Goal: Information Seeking & Learning: Learn about a topic

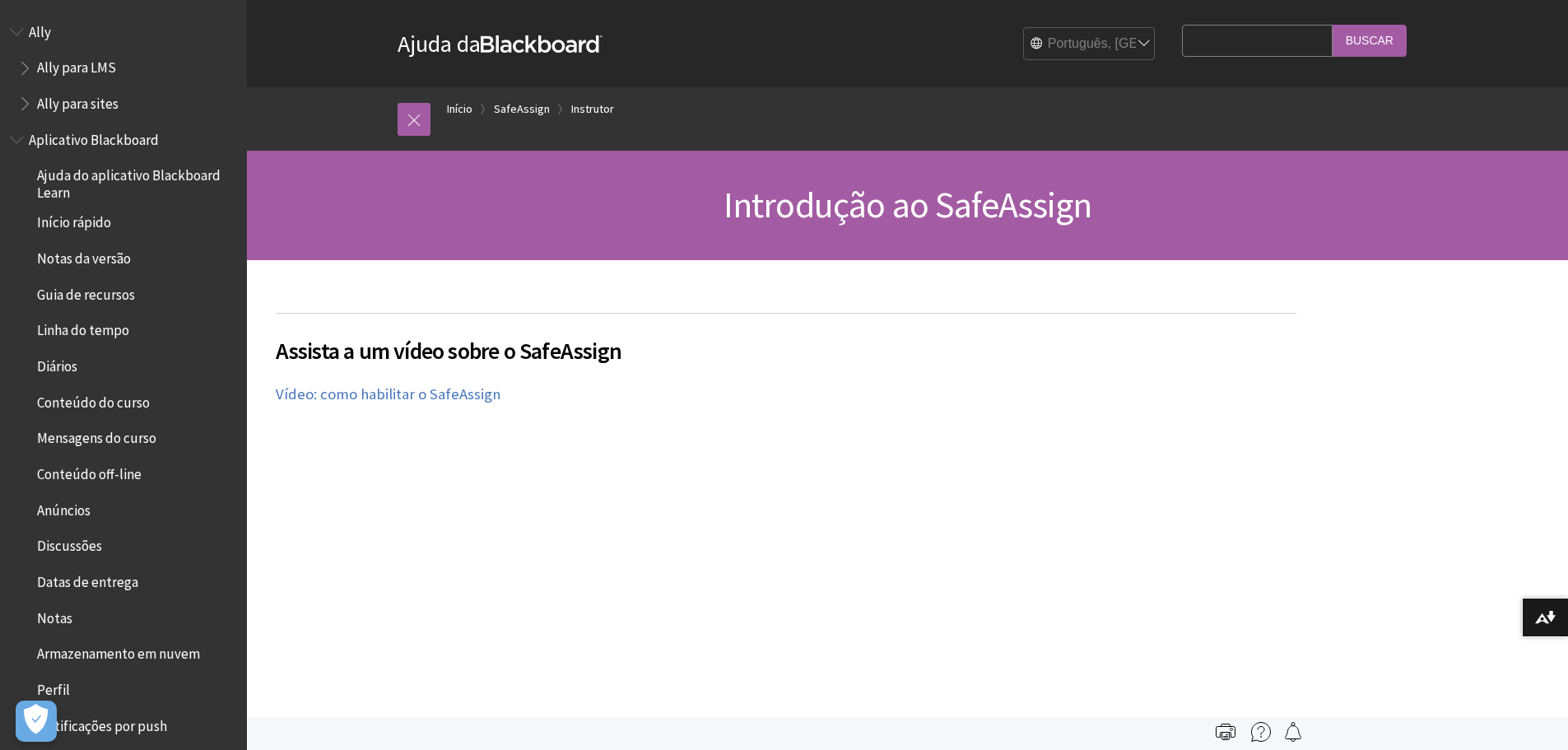
click at [1347, 39] on input "Buscar" at bounding box center [1369, 40] width 74 height 33
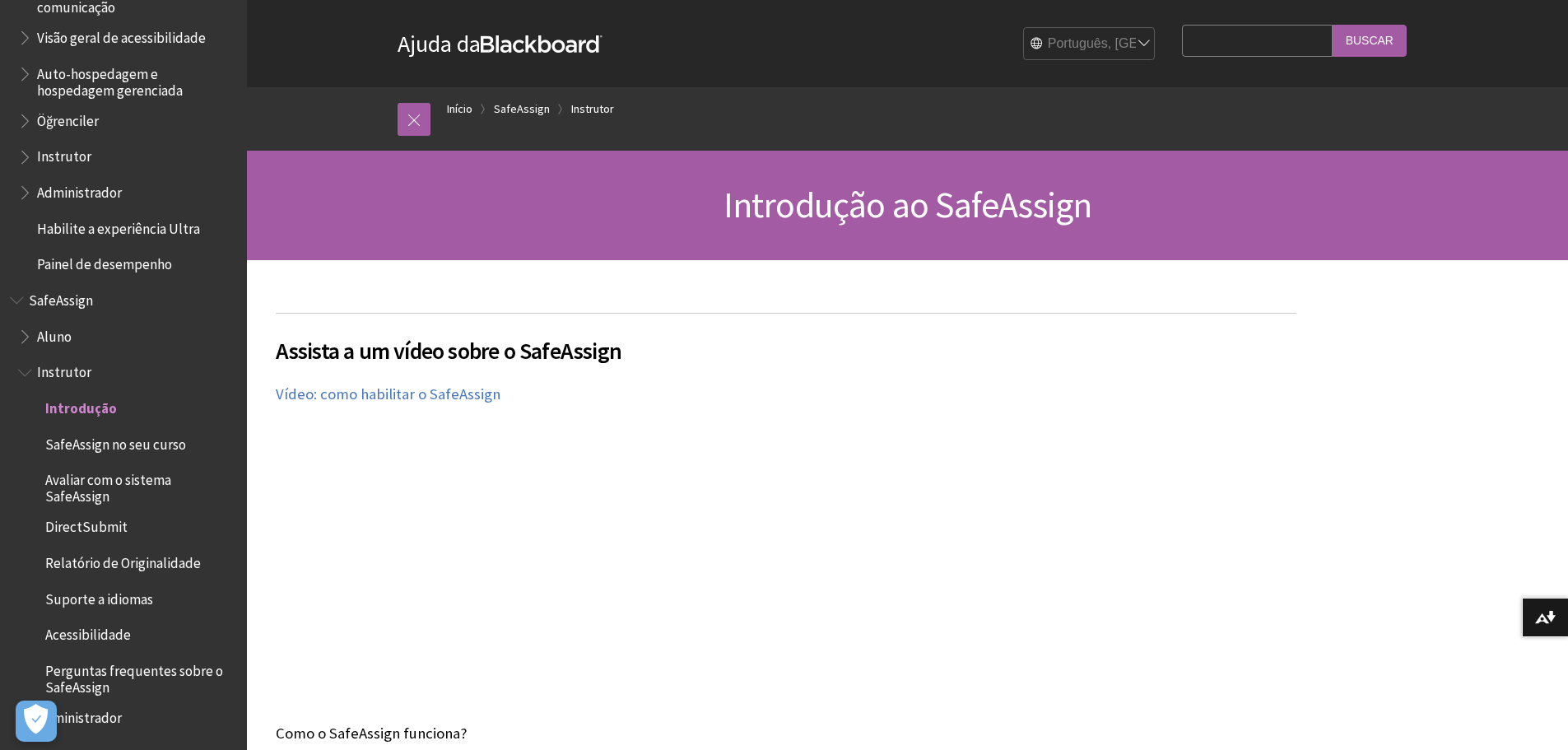
scroll to position [494, 0]
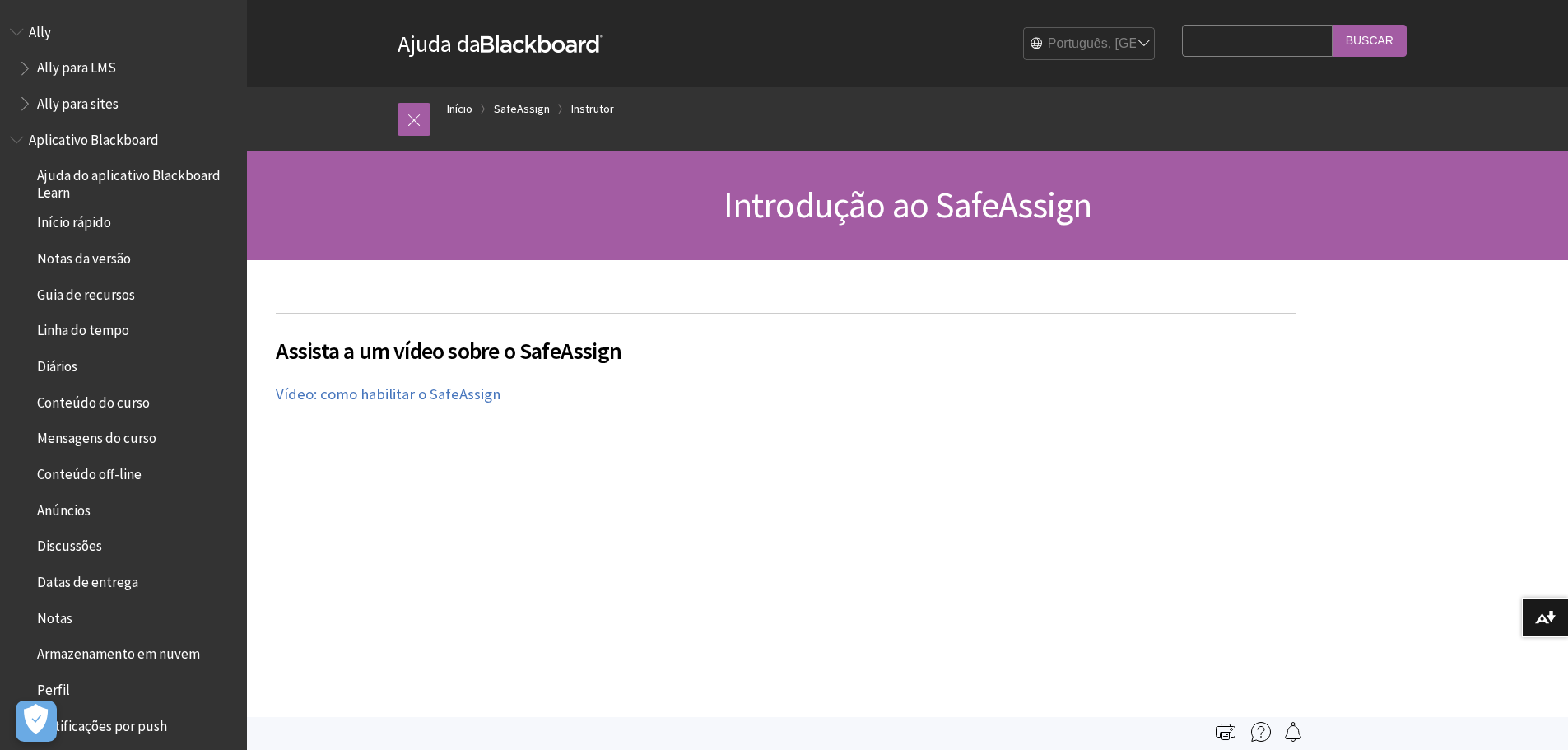
scroll to position [1368, 0]
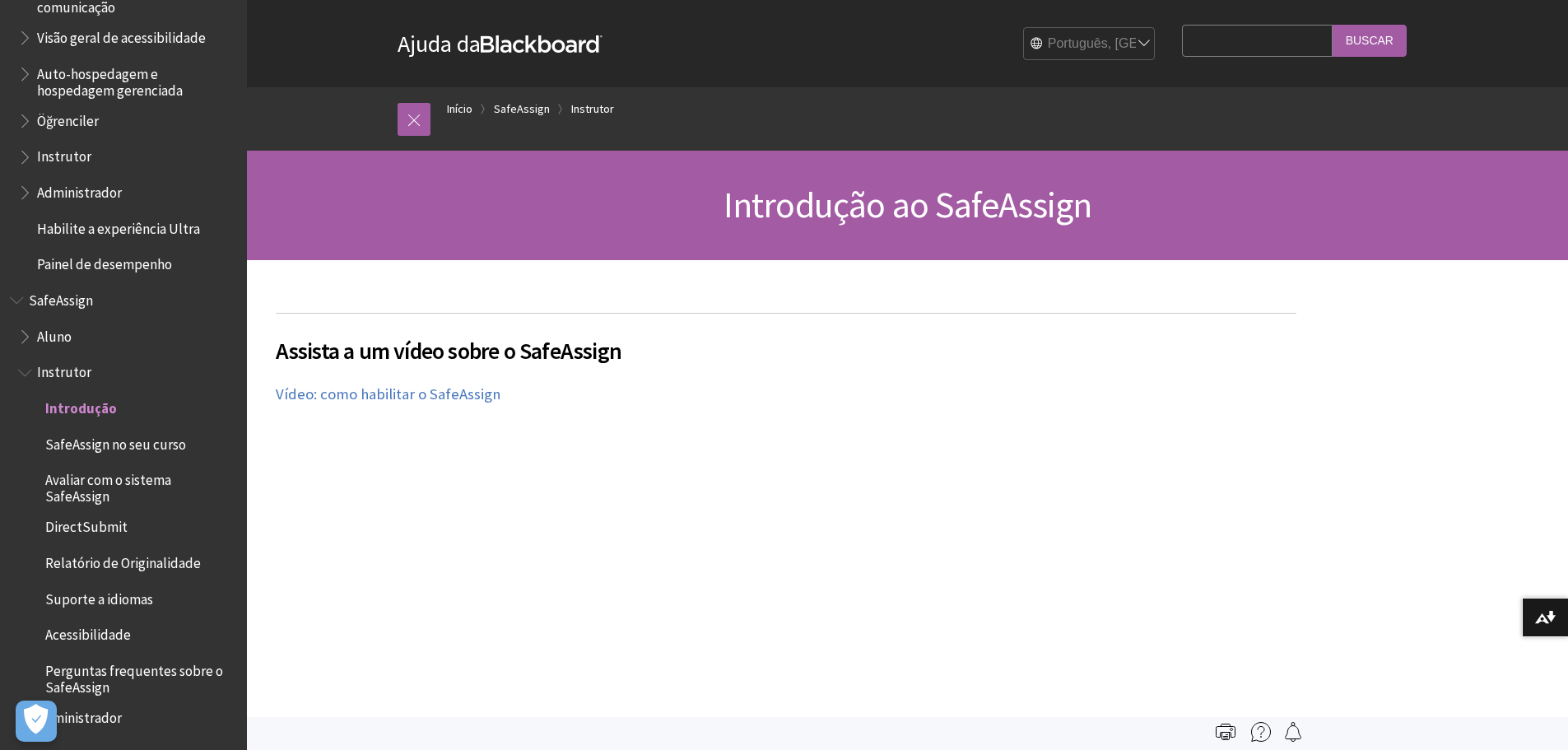
click at [1263, 42] on input "Search Query" at bounding box center [1257, 40] width 150 height 33
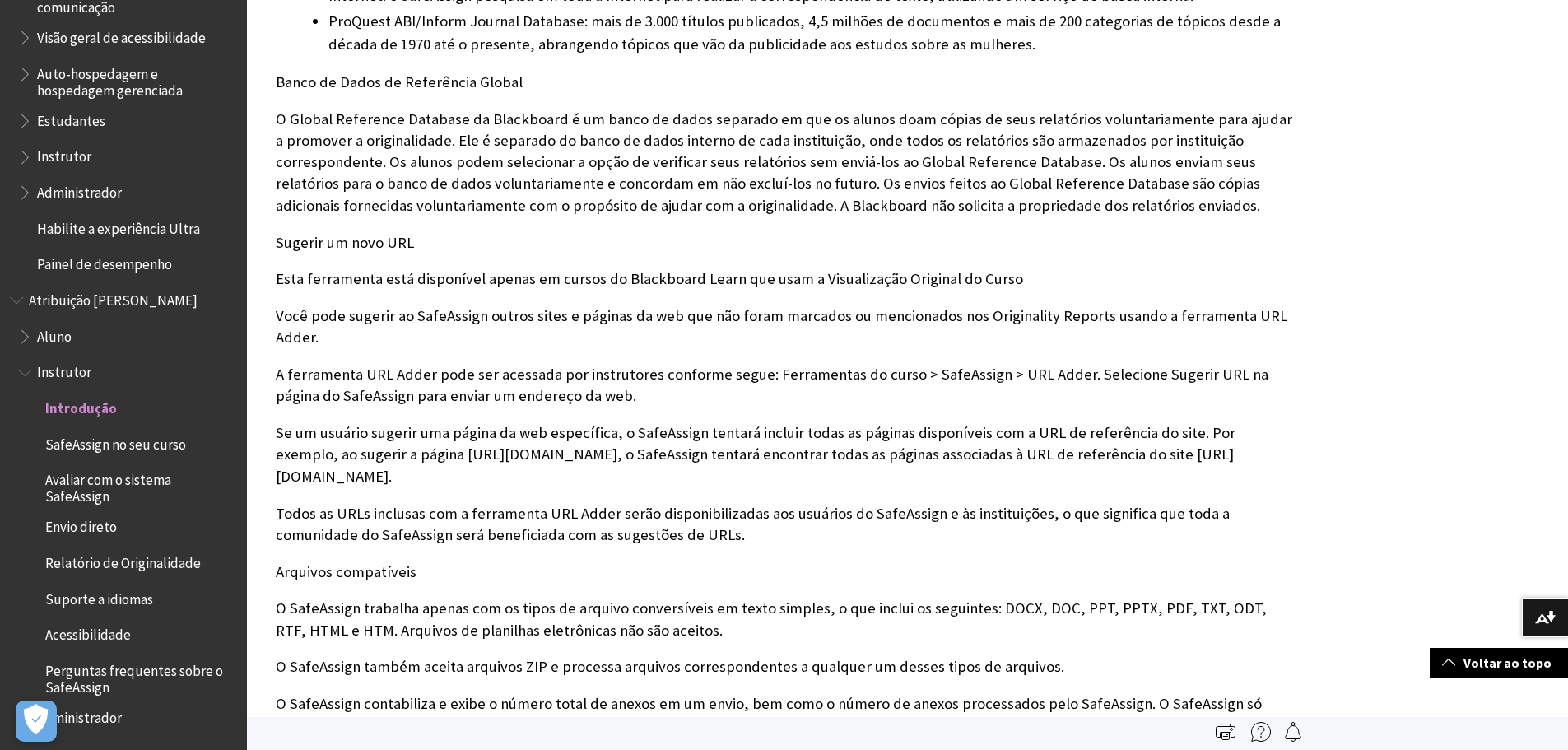
scroll to position [823, 0]
